Goal: Task Accomplishment & Management: Manage account settings

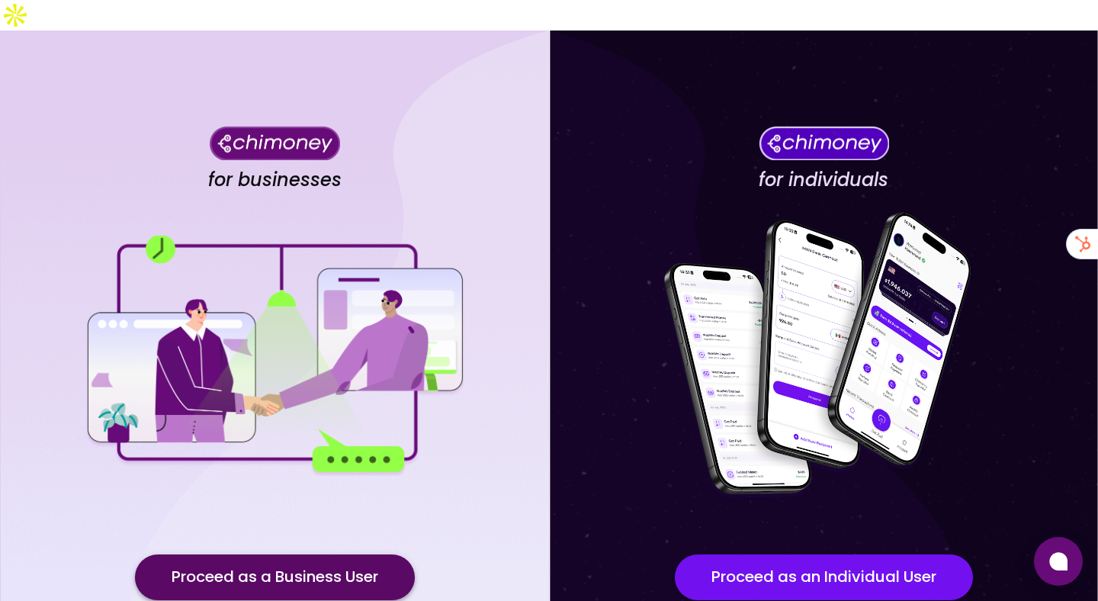
click at [256, 554] on button "Proceed as a Business User" at bounding box center [275, 577] width 280 height 46
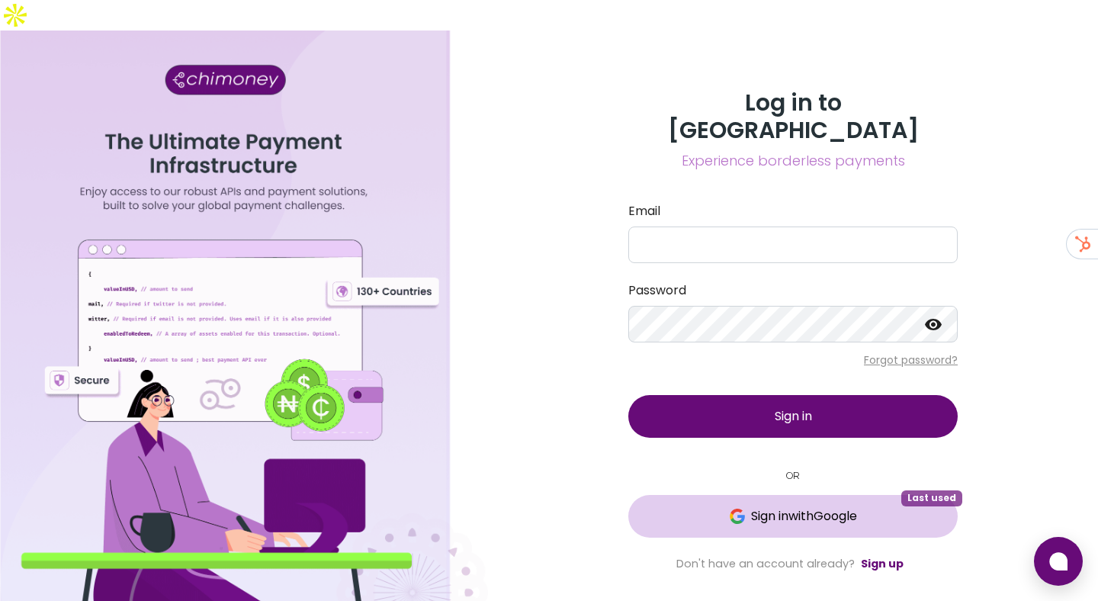
click at [775, 495] on button "Sign in with Google Last used" at bounding box center [792, 516] width 329 height 43
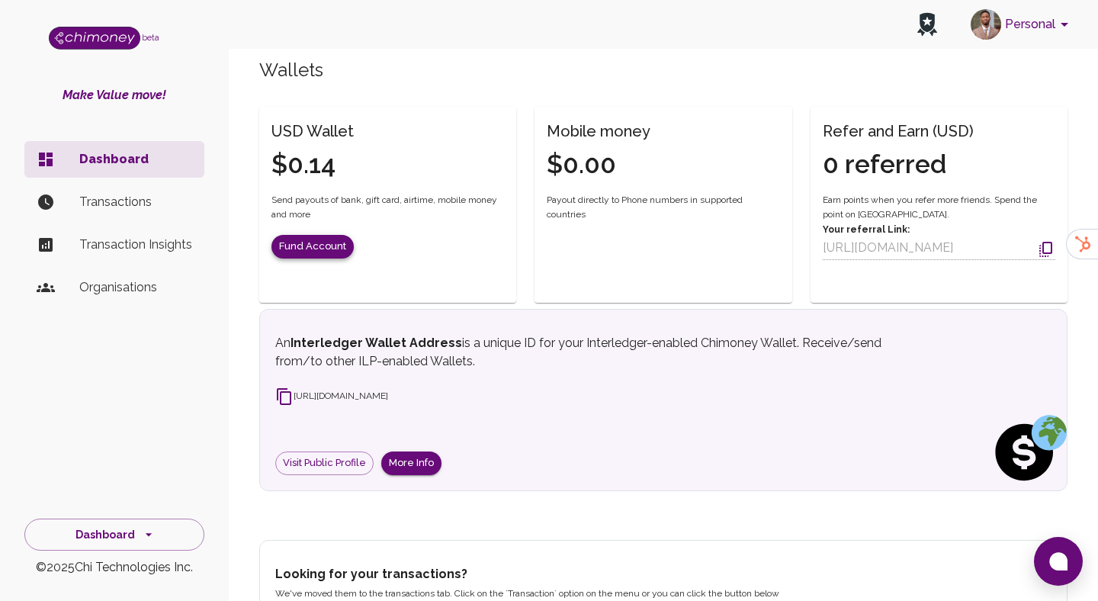
scroll to position [278, 0]
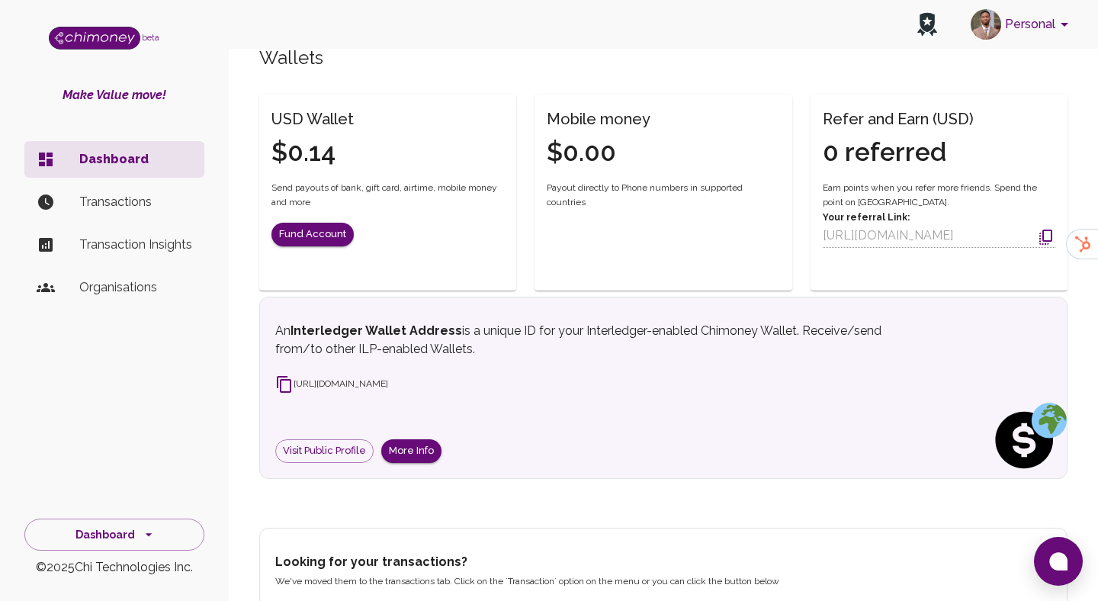
click at [299, 378] on span "[URL][DOMAIN_NAME]" at bounding box center [331, 383] width 113 height 11
click at [287, 375] on icon at bounding box center [284, 384] width 18 height 18
click at [549, 370] on div "An Interledger Wallet Address is a unique ID for your Interledger-enabled Chimo…" at bounding box center [663, 392] width 776 height 141
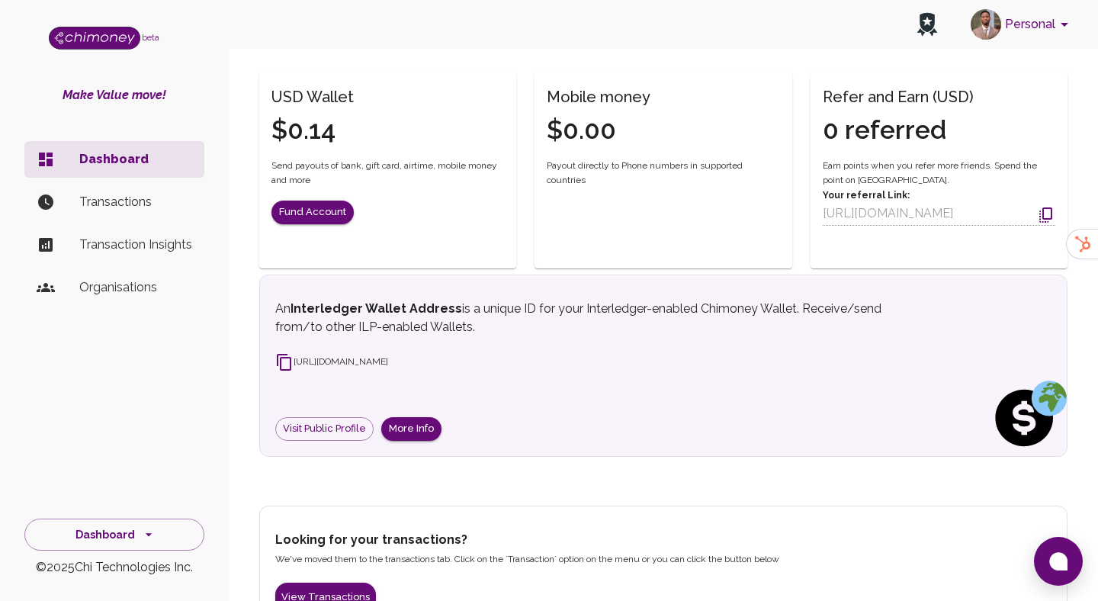
scroll to position [299, 0]
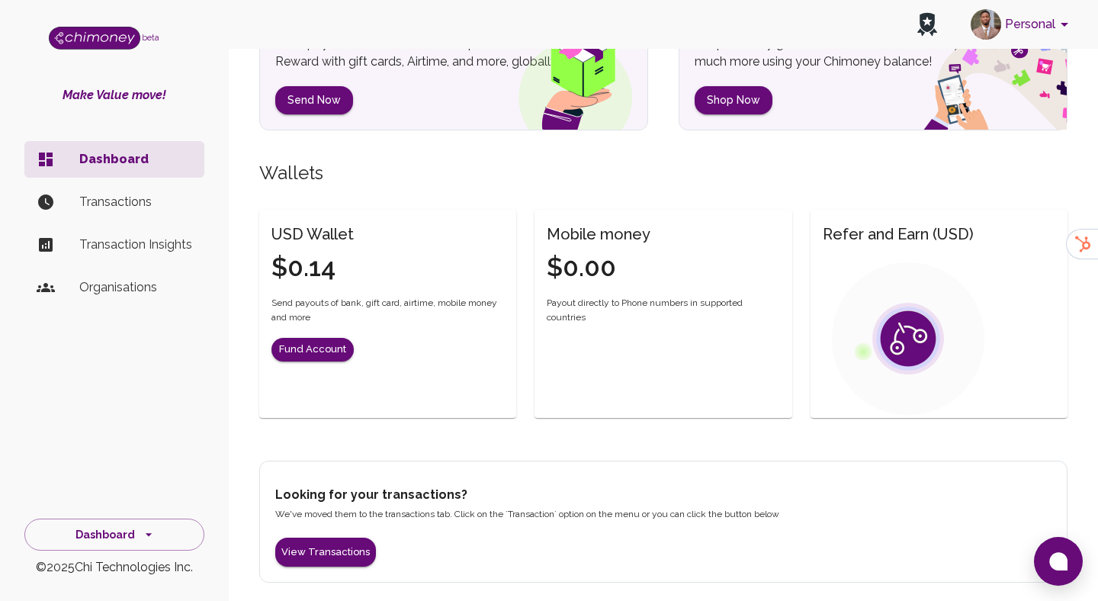
scroll to position [156, 0]
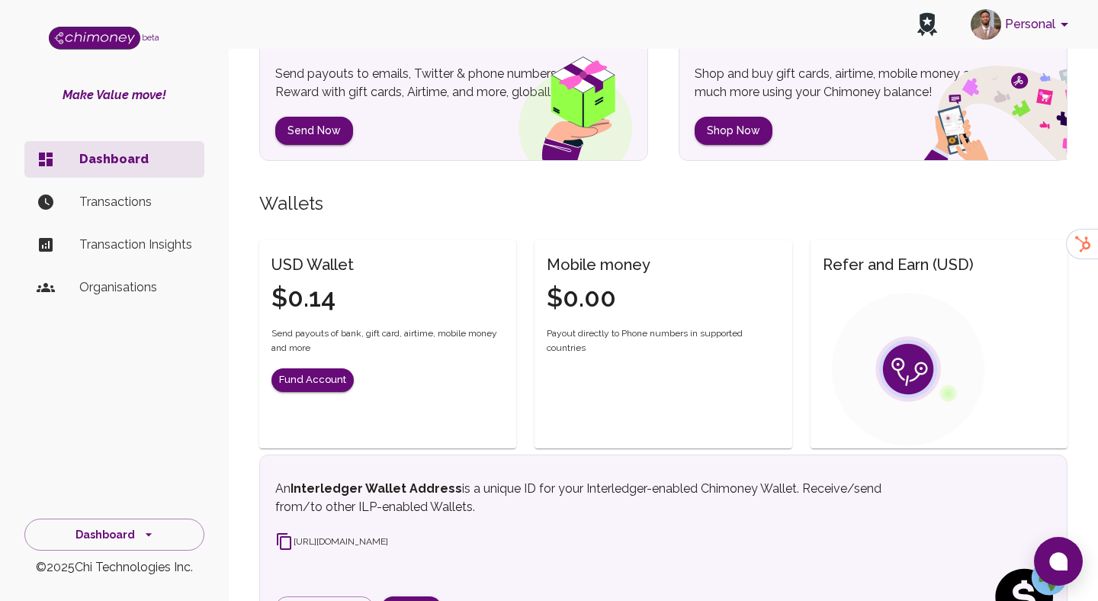
scroll to position [156, 0]
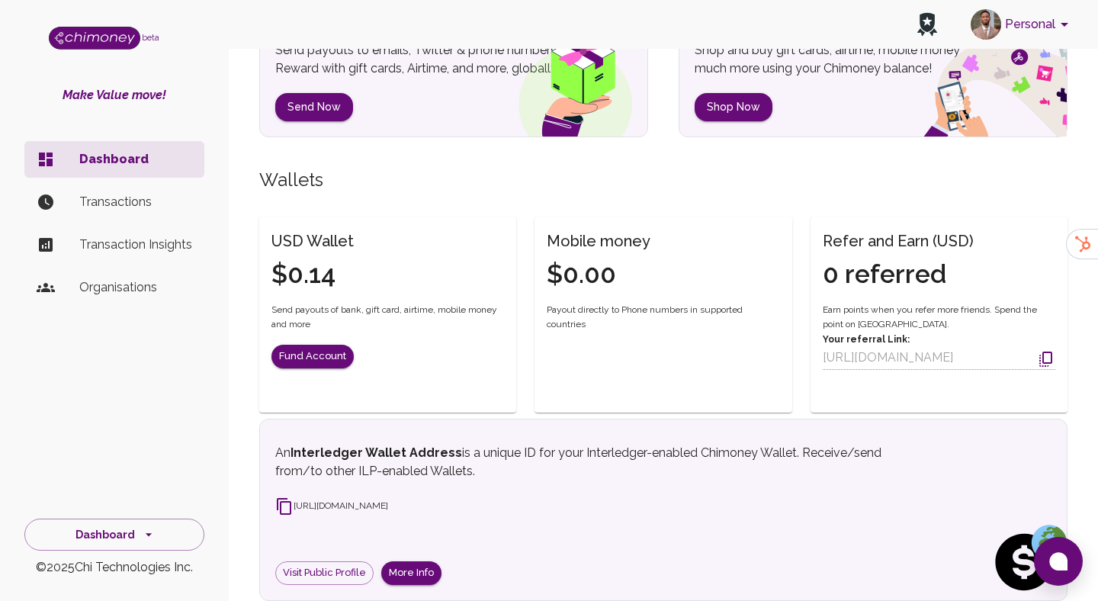
click at [139, 213] on li "Transactions" at bounding box center [114, 202] width 180 height 37
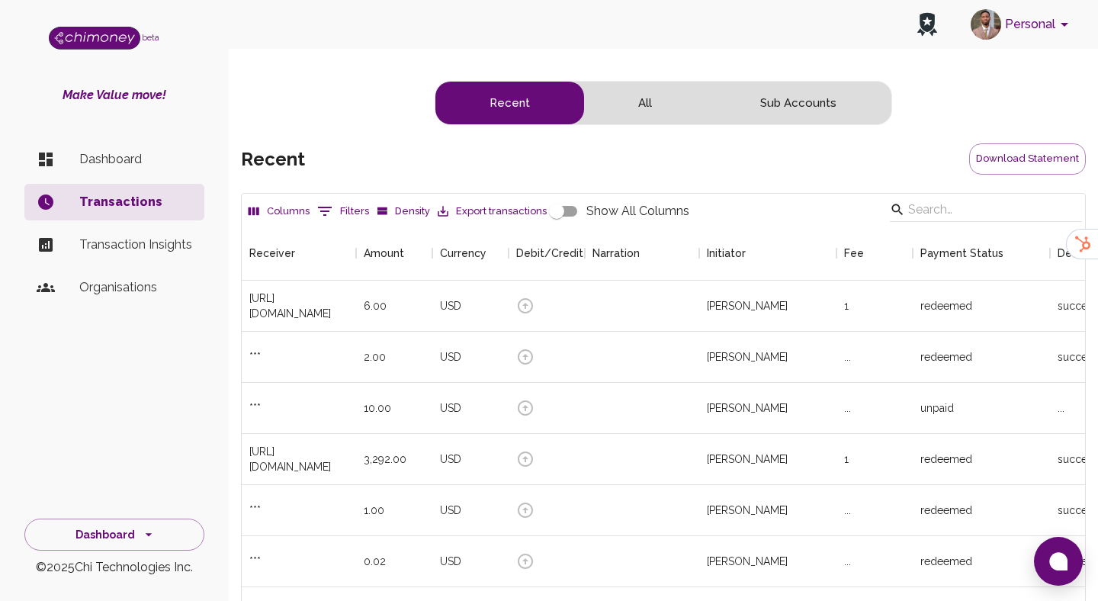
scroll to position [566, 843]
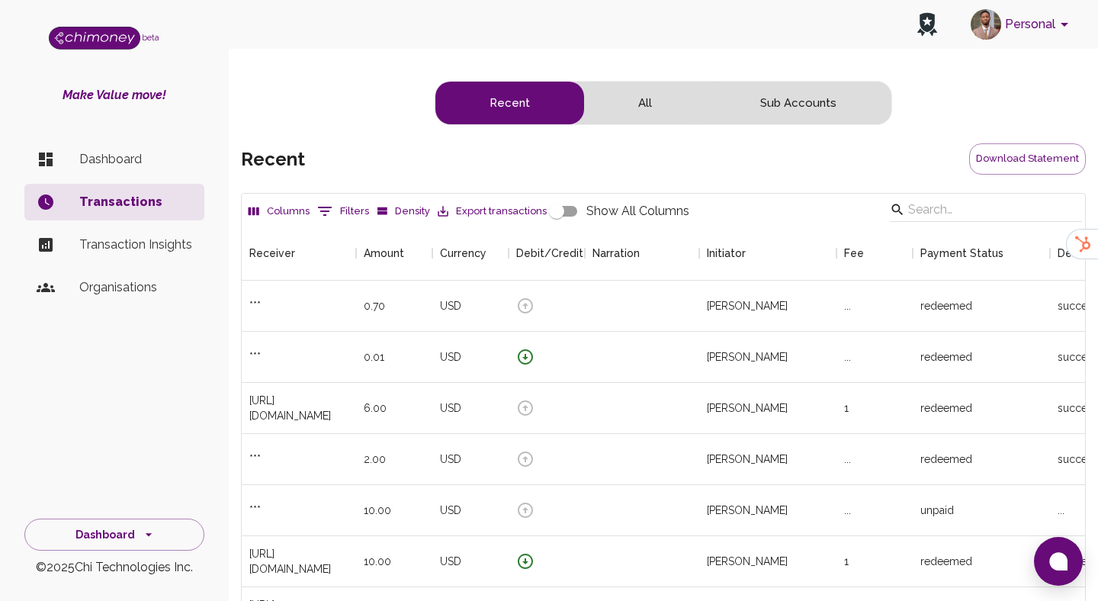
click at [130, 163] on p "Dashboard" at bounding box center [135, 159] width 113 height 18
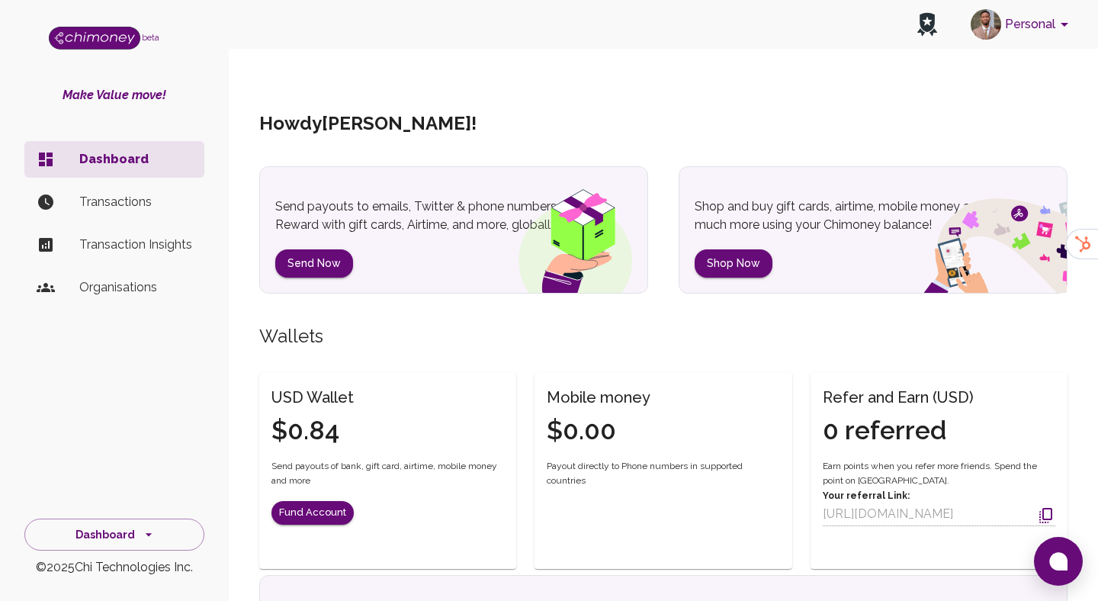
click at [113, 204] on p "Transactions" at bounding box center [135, 202] width 113 height 18
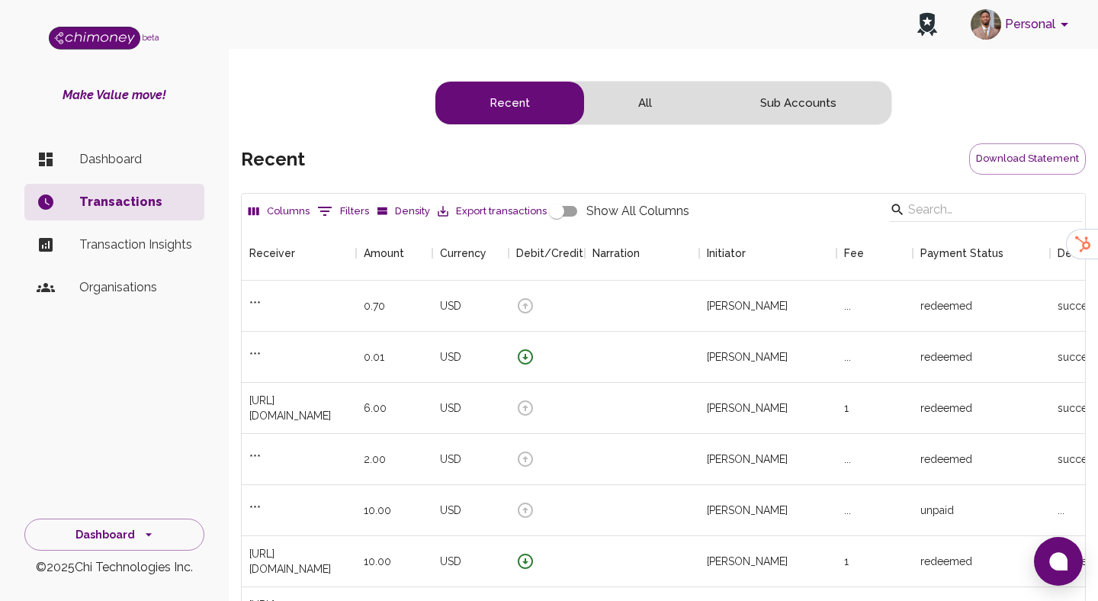
click at [97, 174] on li "Dashboard" at bounding box center [114, 159] width 180 height 37
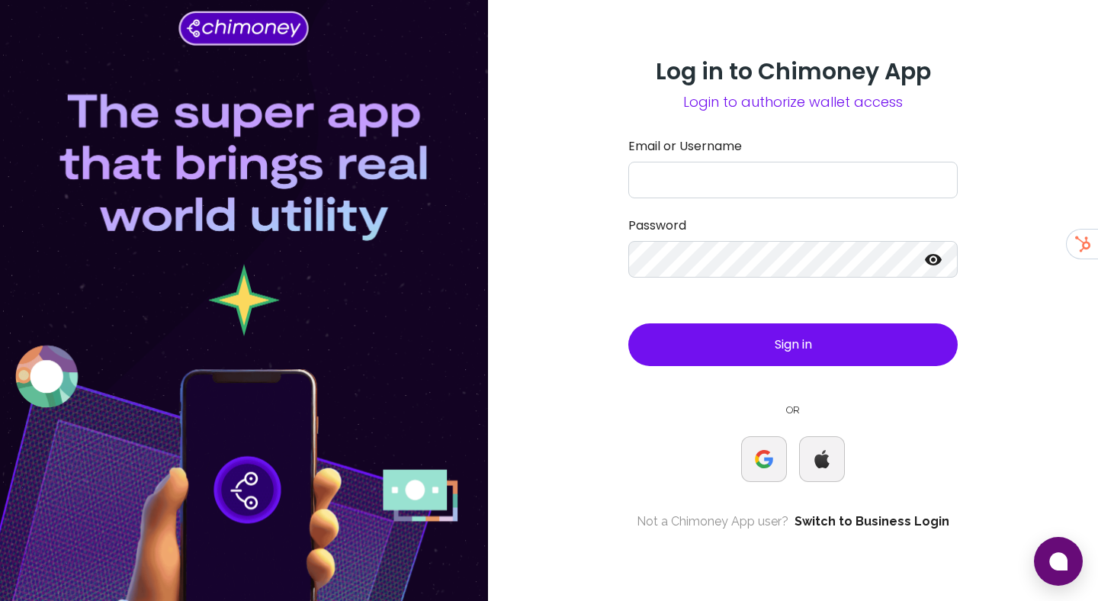
click at [843, 513] on link "Switch to Business Login" at bounding box center [871, 521] width 155 height 18
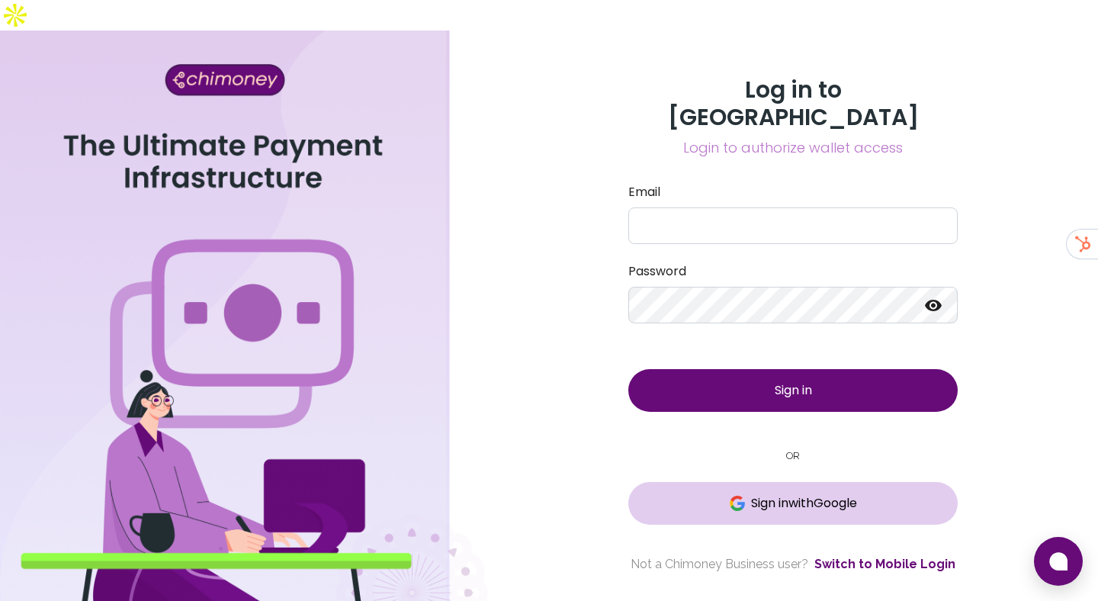
click at [809, 494] on span "Sign in with Google" at bounding box center [804, 503] width 106 height 18
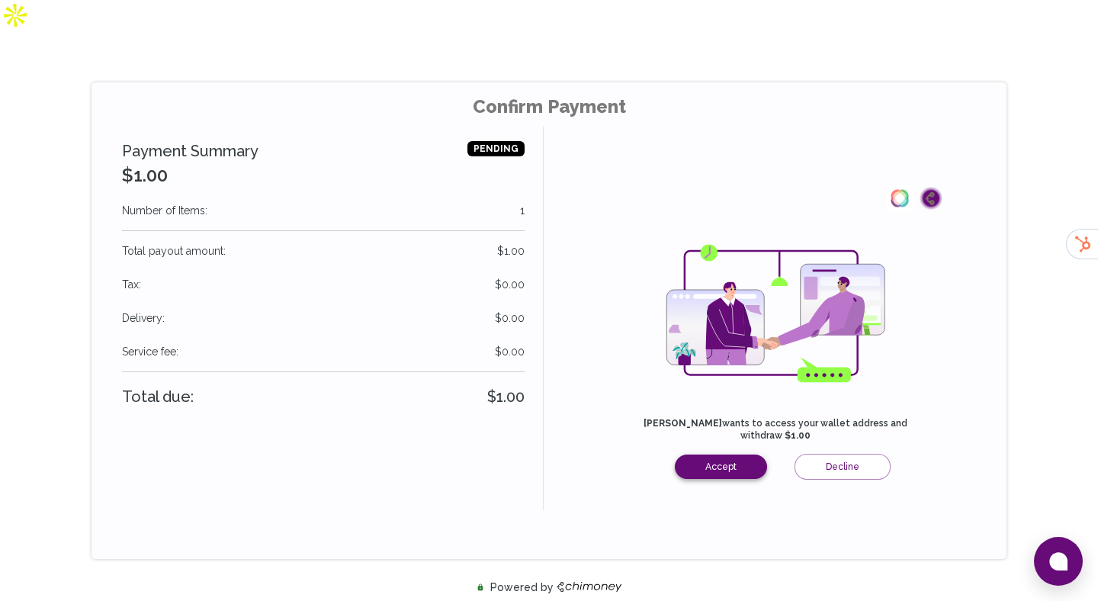
click at [717, 454] on button "Accept" at bounding box center [721, 466] width 92 height 24
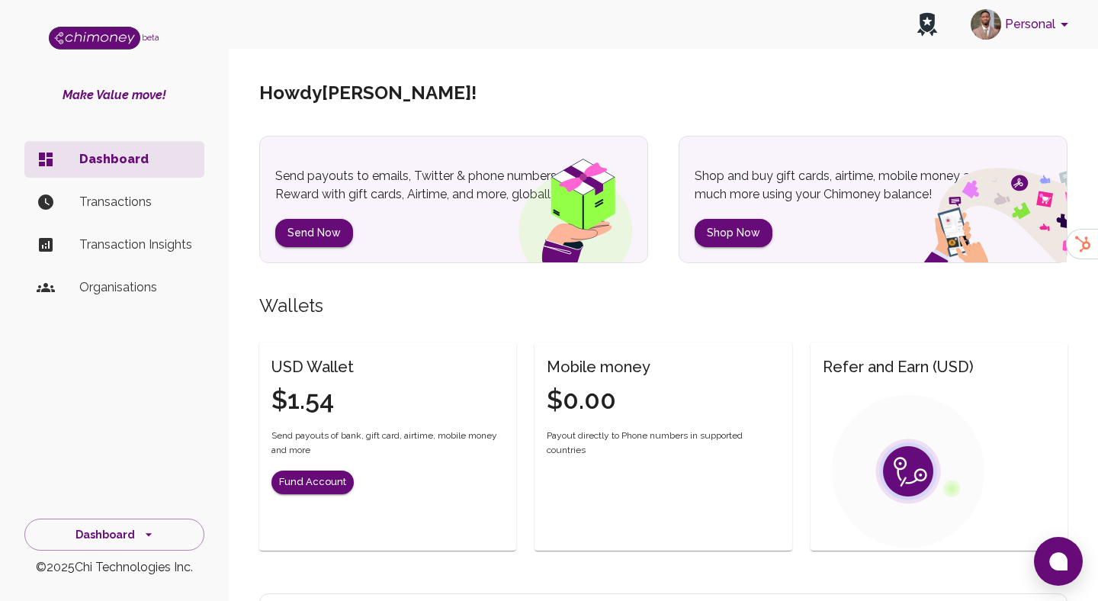
click at [163, 193] on p "Transactions" at bounding box center [135, 202] width 113 height 18
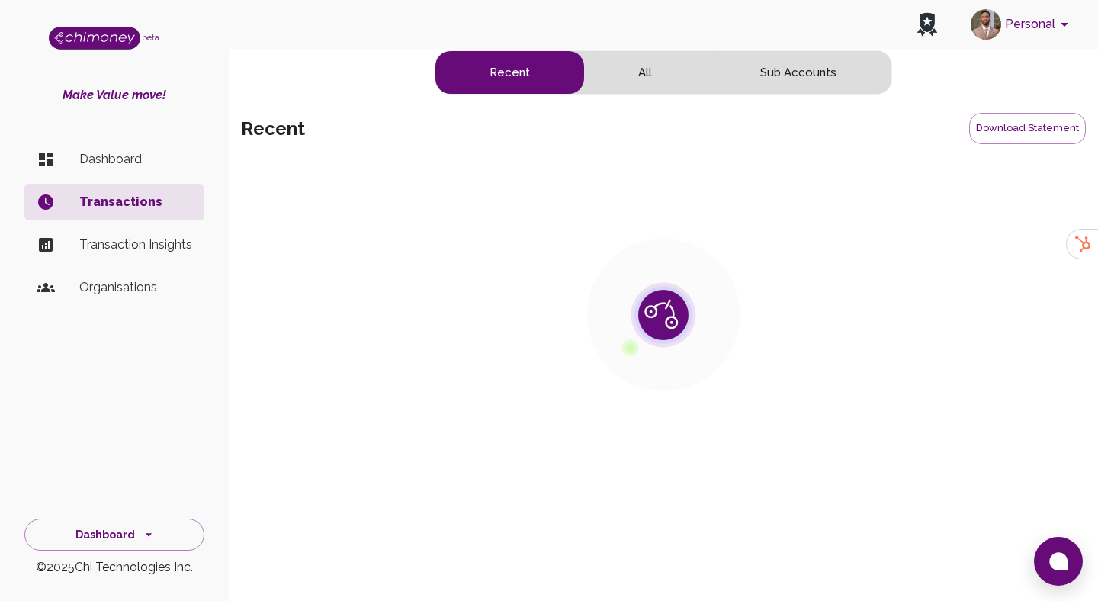
click at [130, 198] on p "Transactions" at bounding box center [135, 202] width 113 height 18
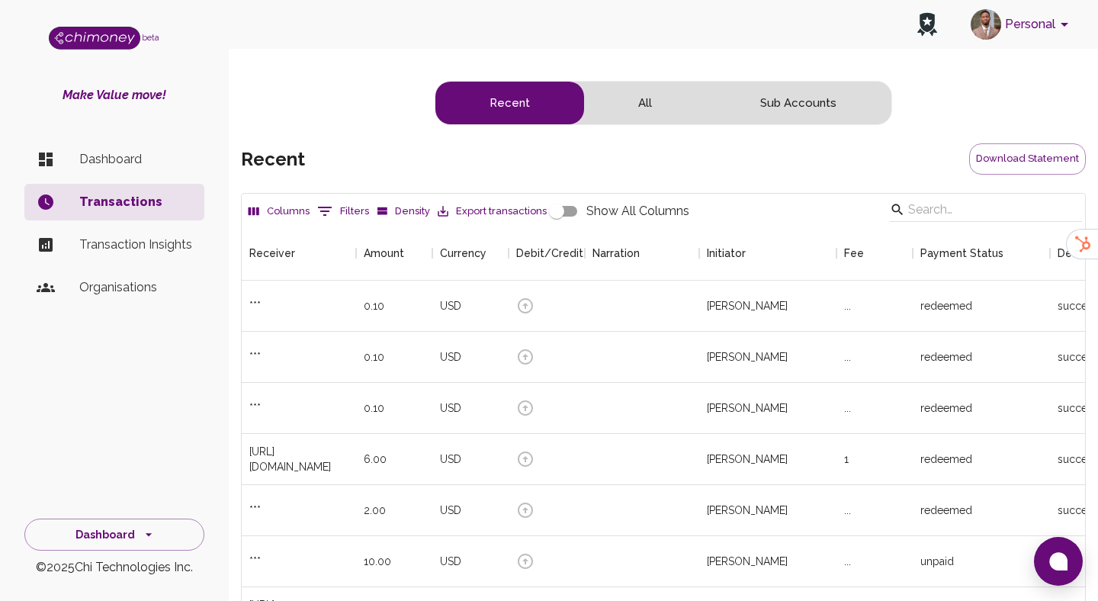
scroll to position [566, 843]
click at [443, 298] on div "USD" at bounding box center [450, 305] width 21 height 15
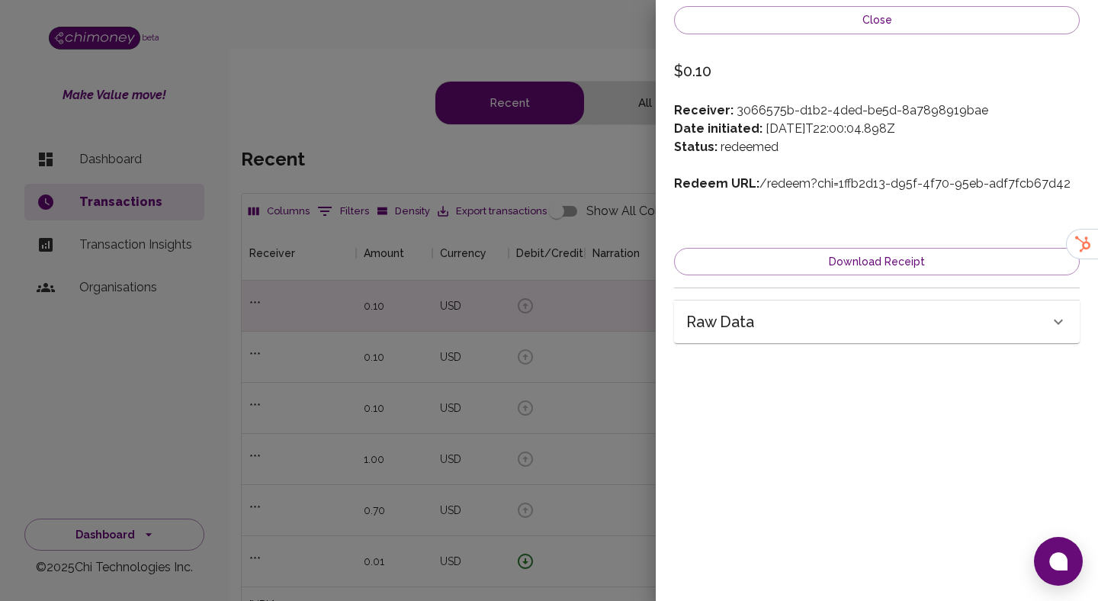
click at [759, 324] on div "Raw data" at bounding box center [867, 322] width 363 height 24
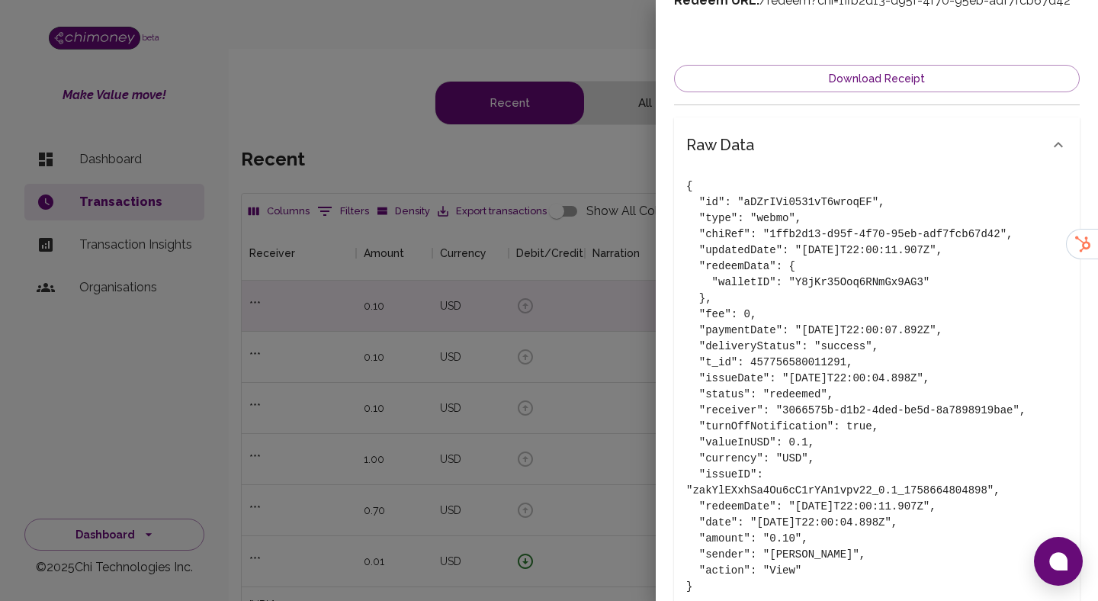
scroll to position [226, 0]
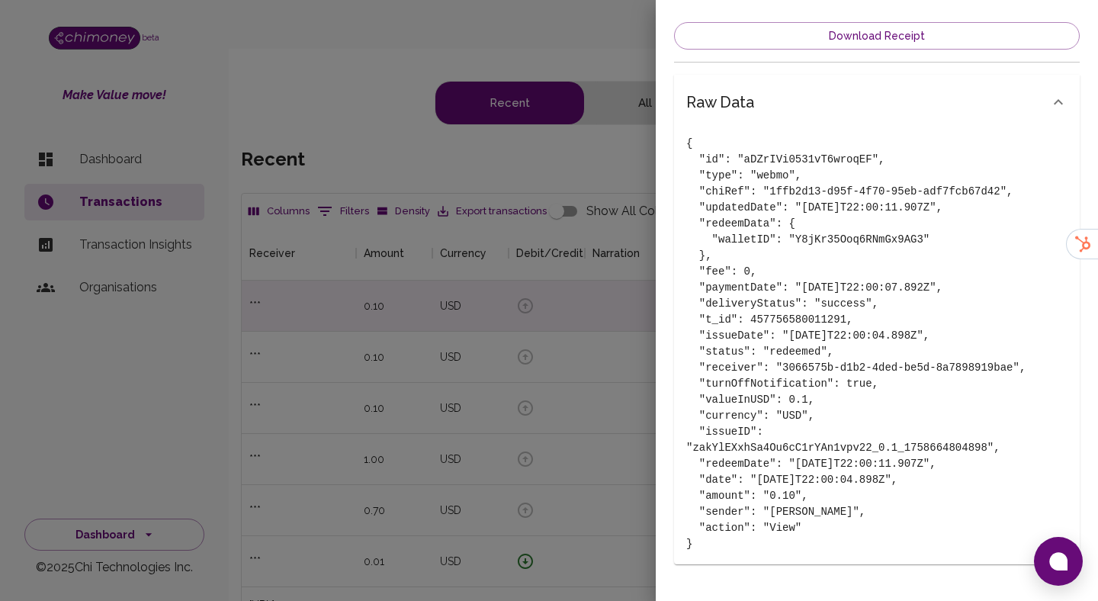
click at [576, 381] on div at bounding box center [549, 300] width 1098 height 601
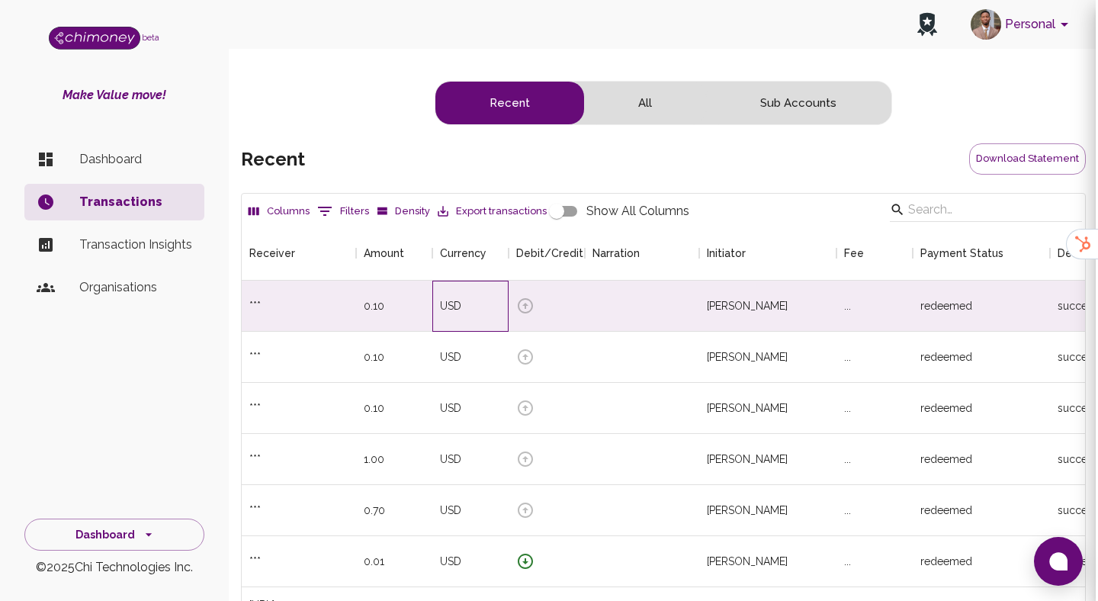
scroll to position [0, 0]
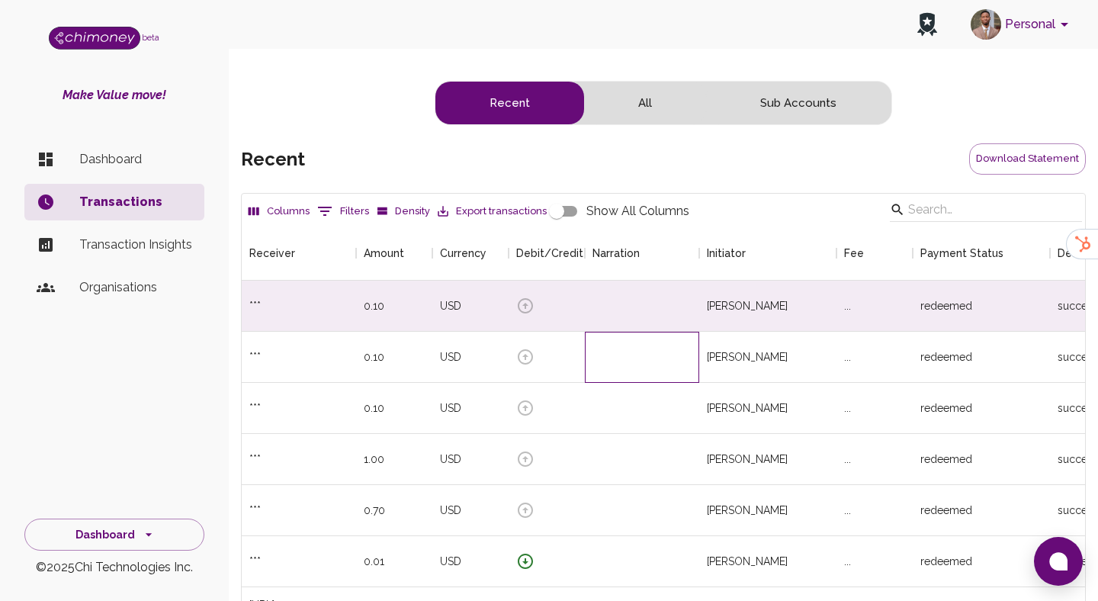
click at [589, 332] on div at bounding box center [642, 357] width 114 height 51
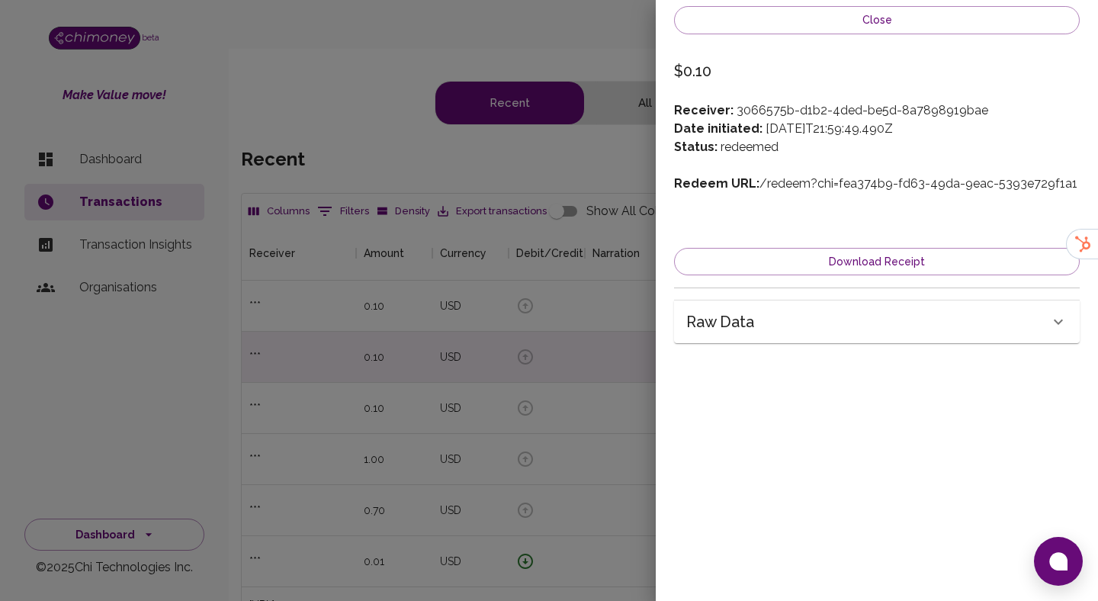
click at [783, 305] on div "Raw data" at bounding box center [877, 321] width 406 height 43
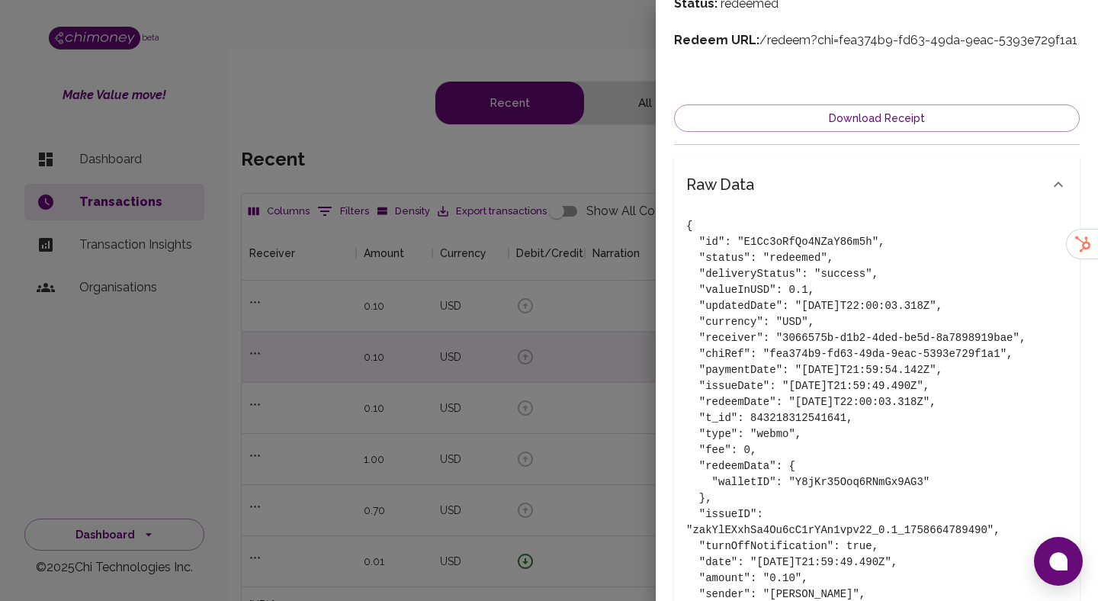
scroll to position [154, 0]
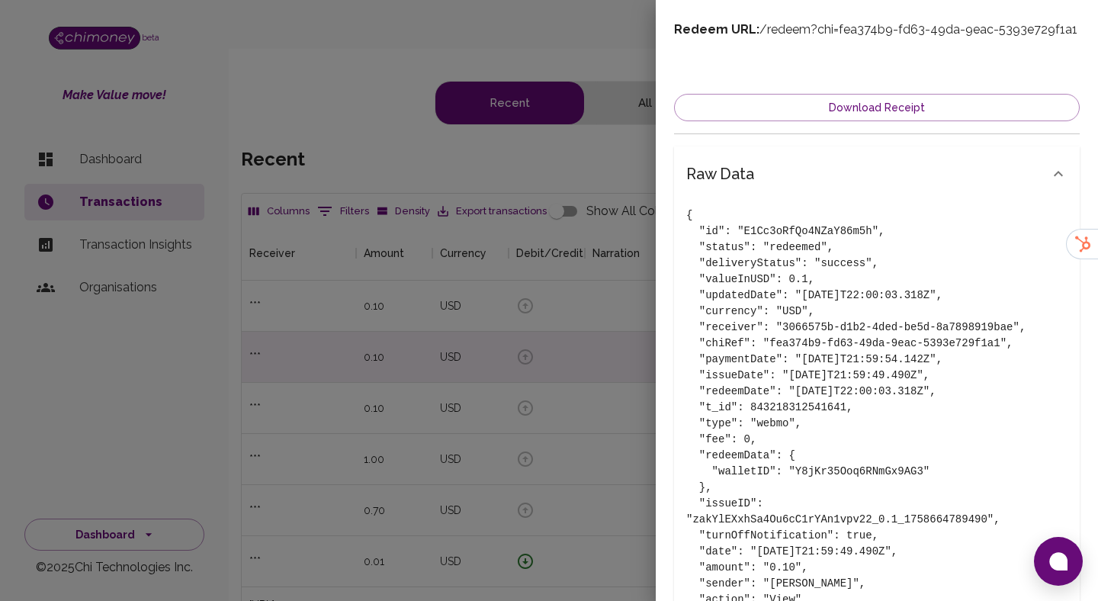
click at [596, 341] on div at bounding box center [549, 300] width 1098 height 601
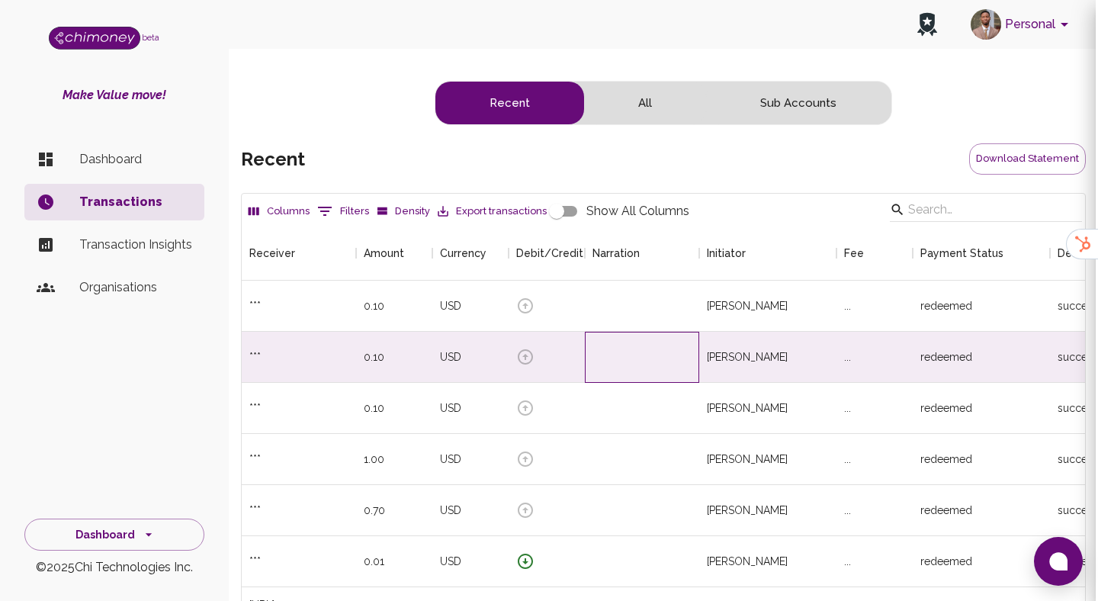
scroll to position [0, 0]
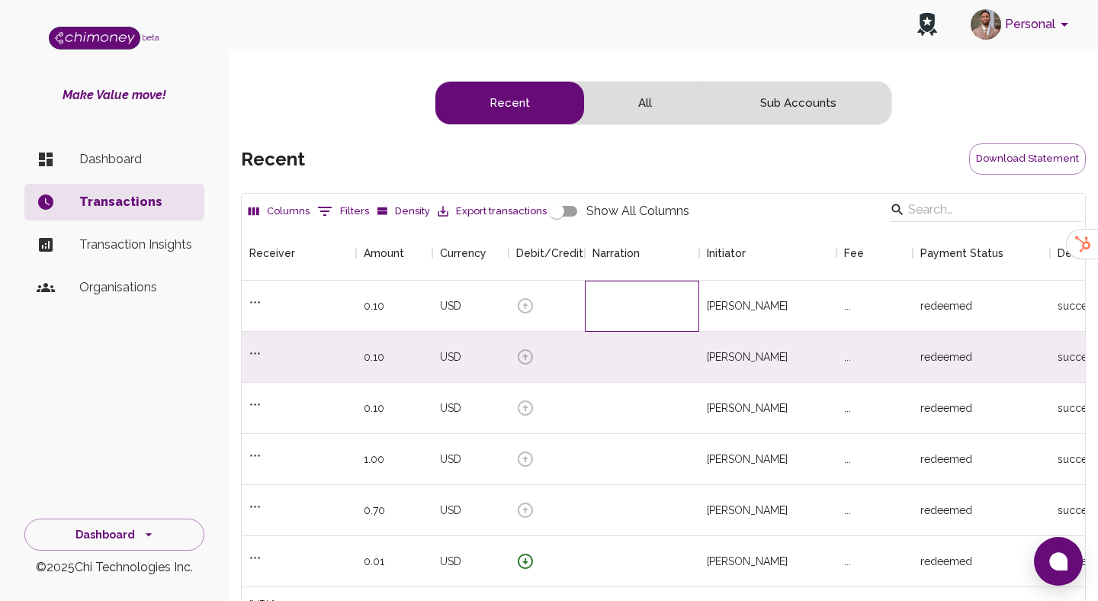
click at [624, 281] on div at bounding box center [642, 306] width 114 height 51
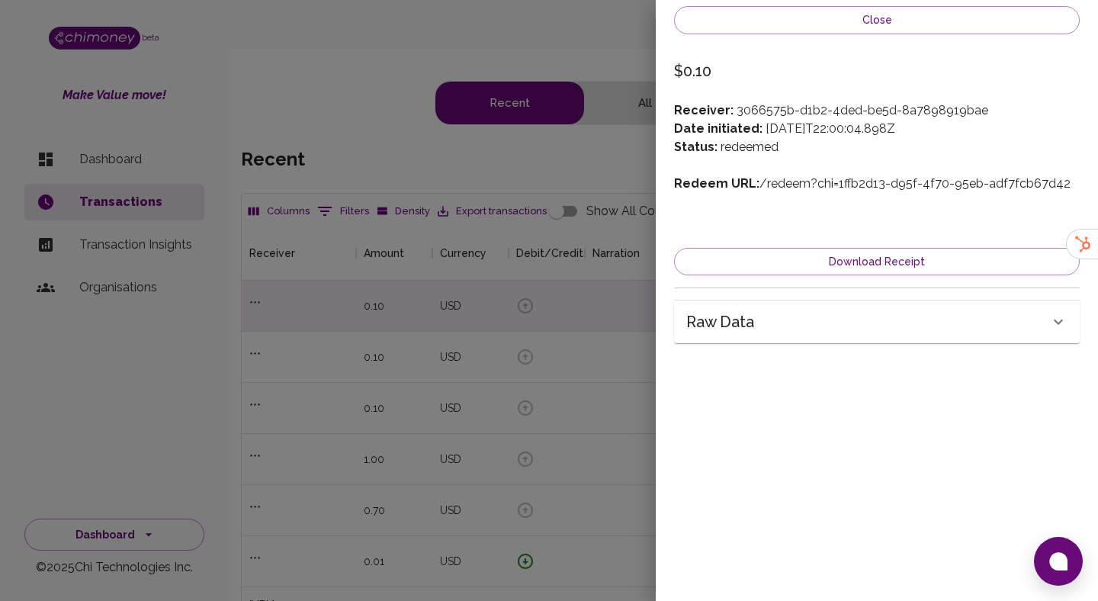
click at [585, 353] on div at bounding box center [549, 300] width 1098 height 601
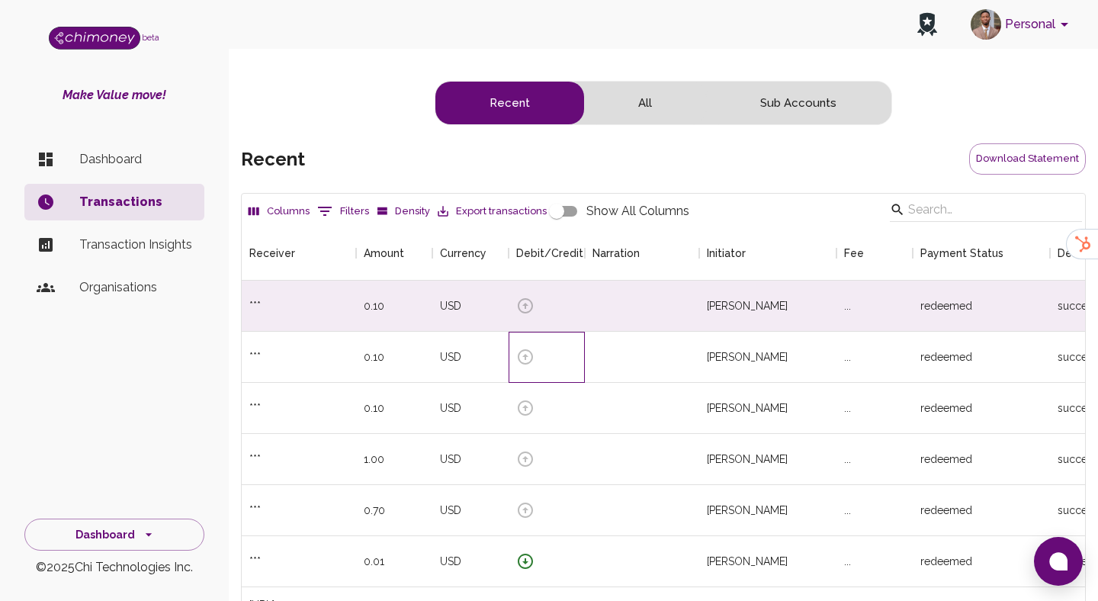
click at [582, 332] on div at bounding box center [546, 357] width 76 height 51
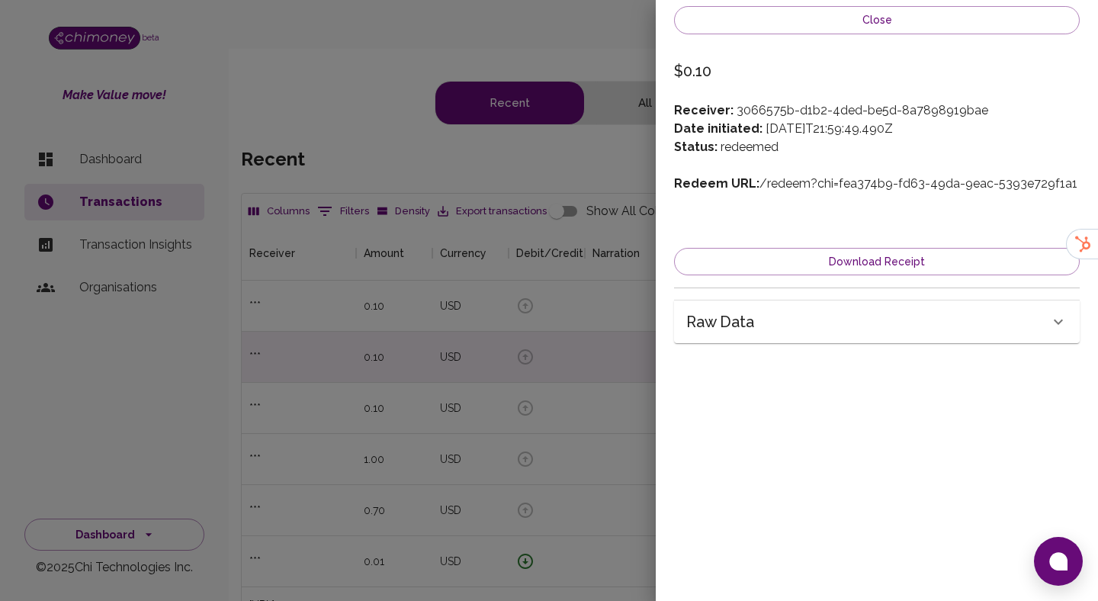
click at [568, 300] on div at bounding box center [549, 300] width 1098 height 601
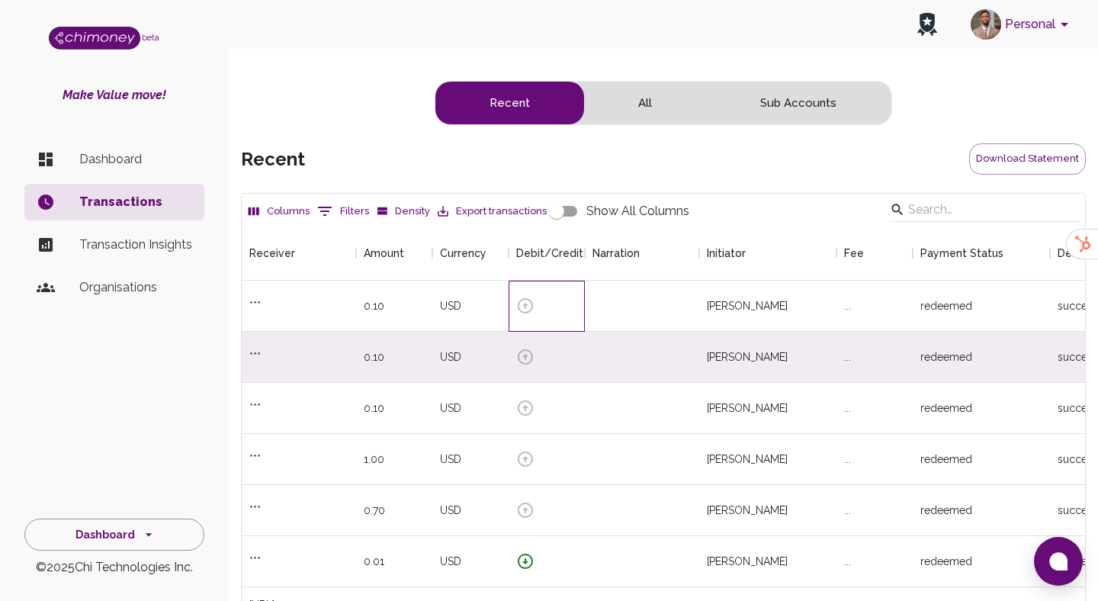
click at [567, 281] on div at bounding box center [546, 306] width 76 height 51
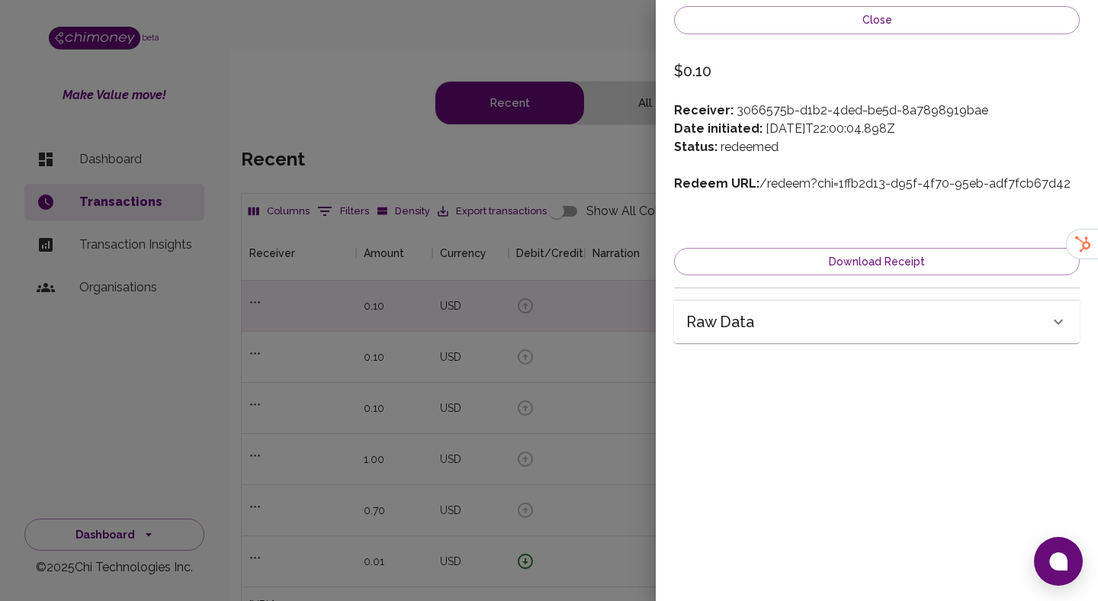
click at [723, 309] on div "Raw data" at bounding box center [877, 321] width 406 height 43
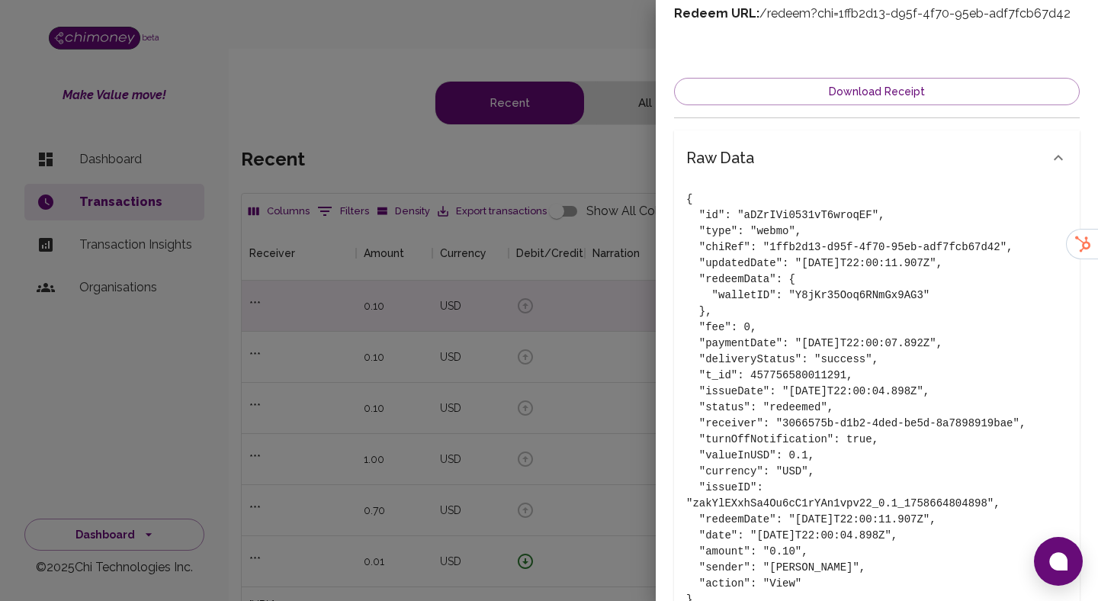
scroll to position [175, 0]
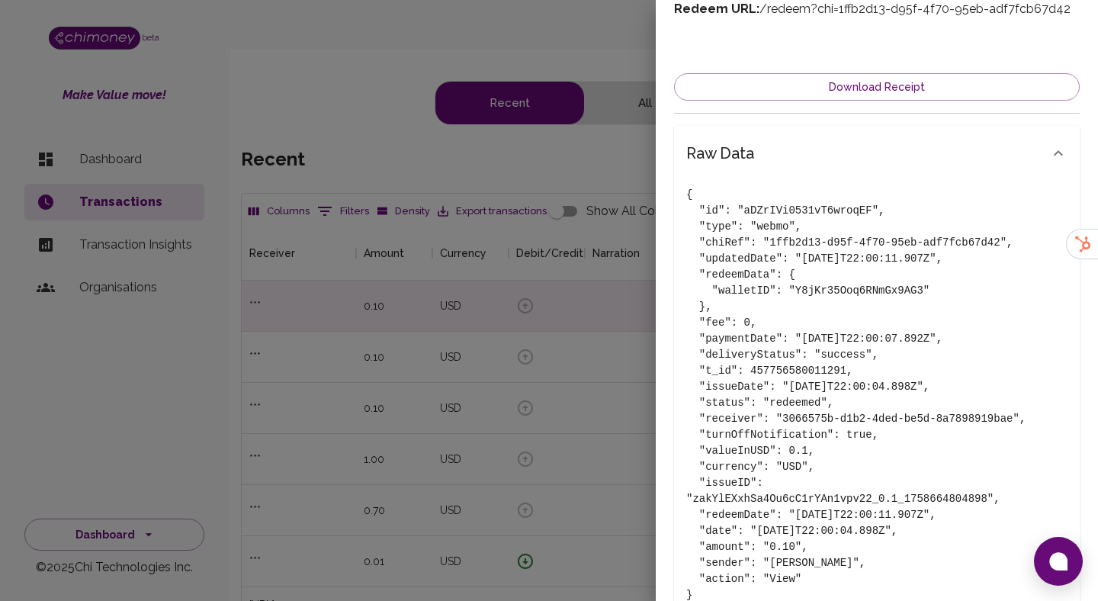
click at [617, 367] on div at bounding box center [549, 300] width 1098 height 601
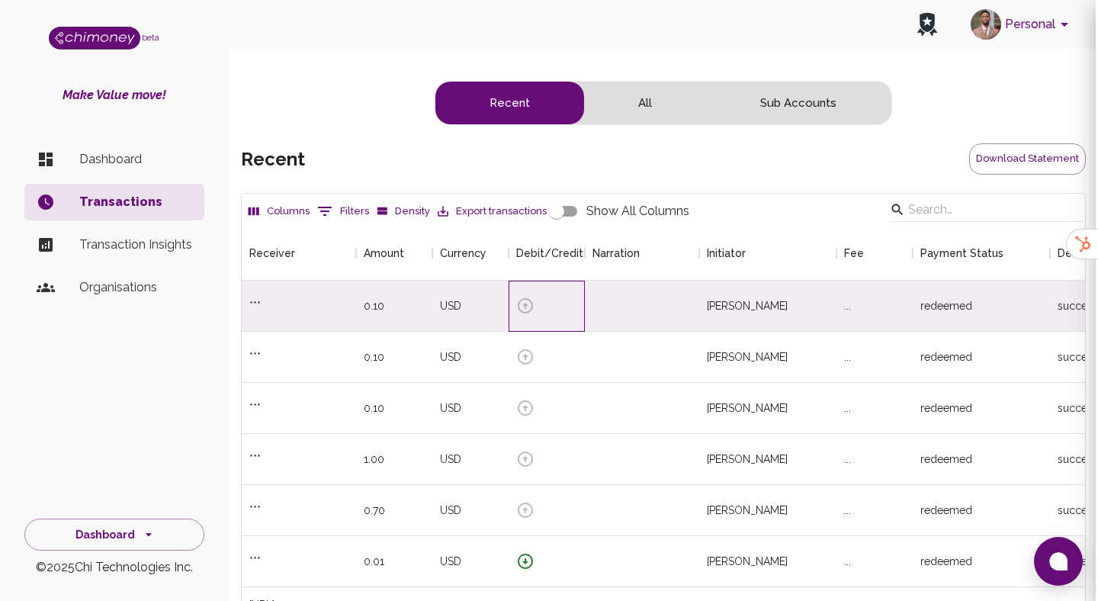
scroll to position [0, 0]
